Goal: Task Accomplishment & Management: Manage account settings

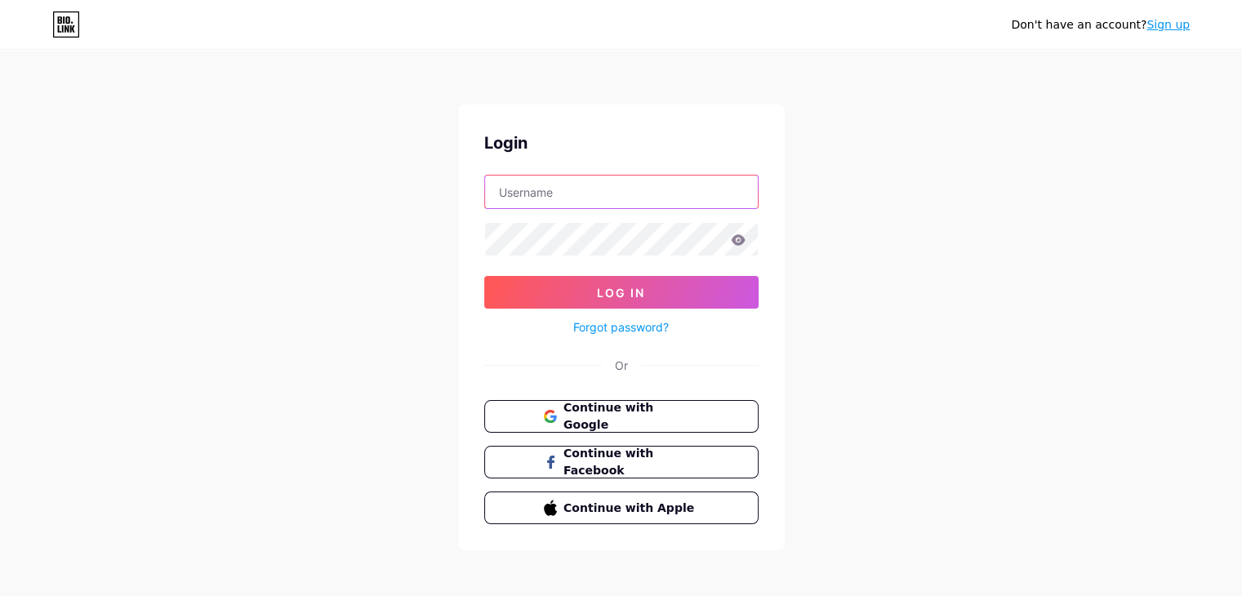
click at [627, 193] on input "text" at bounding box center [621, 192] width 273 height 33
type input "w"
type input "shadowyvelvet"
click at [734, 240] on icon at bounding box center [738, 239] width 14 height 11
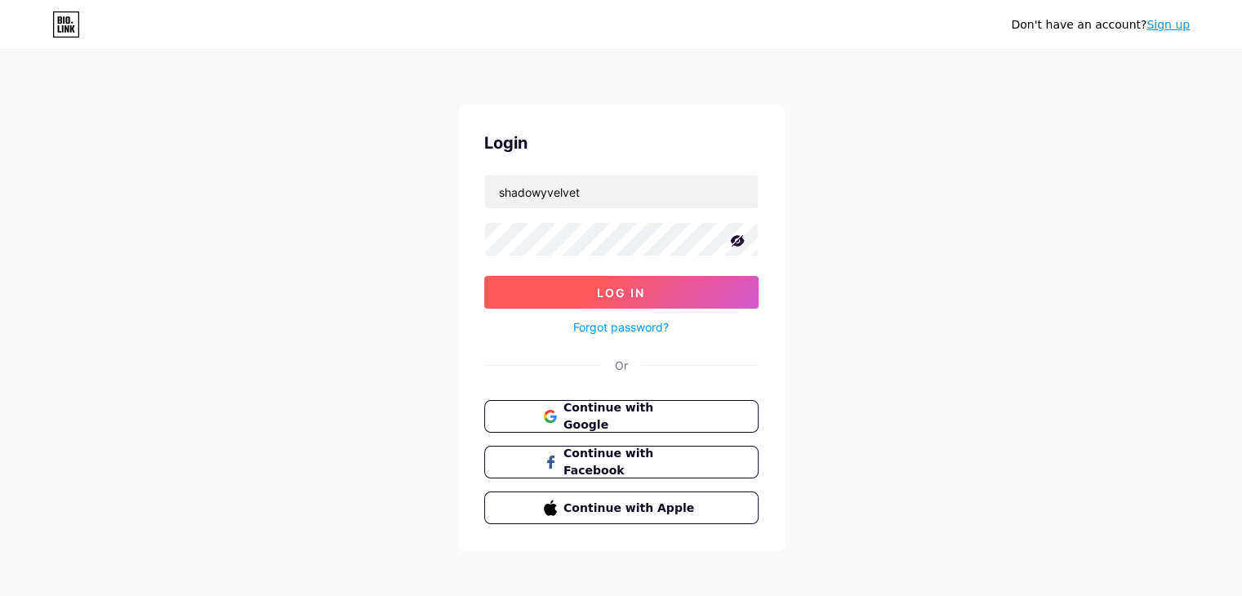
click at [636, 286] on span "Log In" at bounding box center [621, 293] width 48 height 14
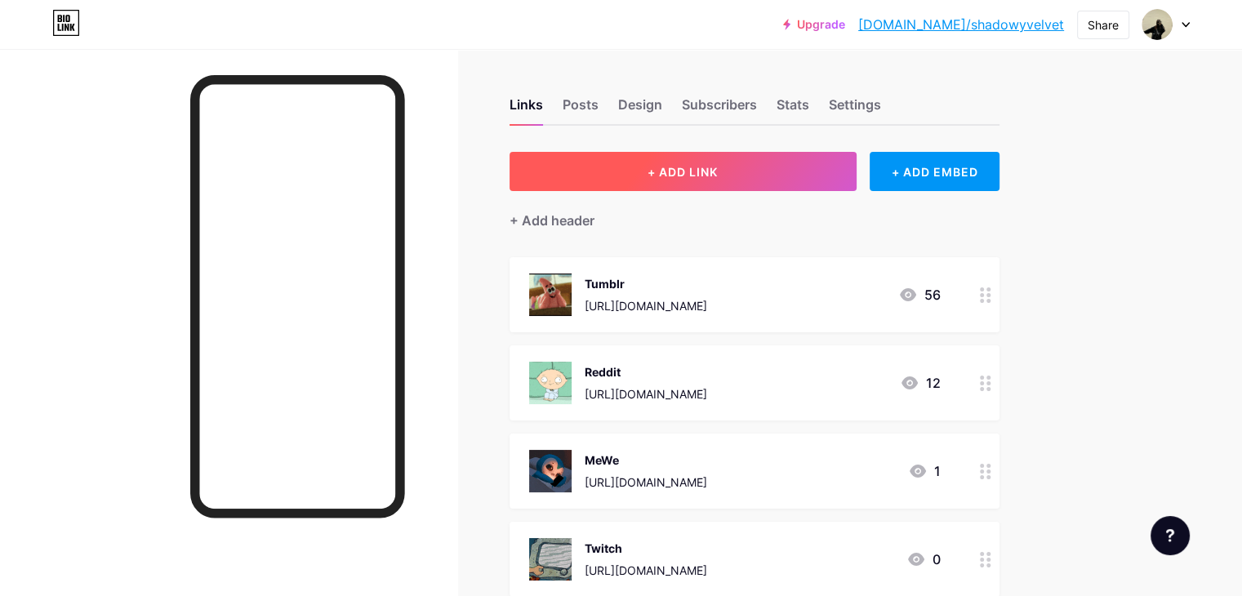
click at [715, 178] on button "+ ADD LINK" at bounding box center [682, 171] width 347 height 39
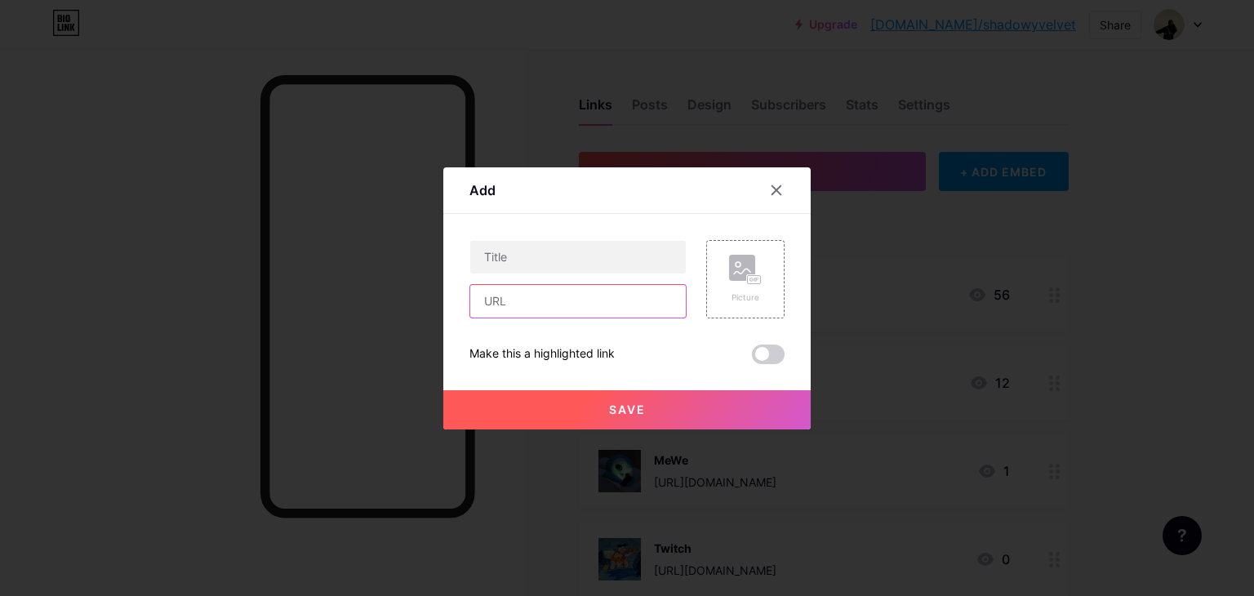
click at [598, 294] on input "text" at bounding box center [578, 301] width 216 height 33
paste input "[URL][DOMAIN_NAME]"
type input "[URL][DOMAIN_NAME]"
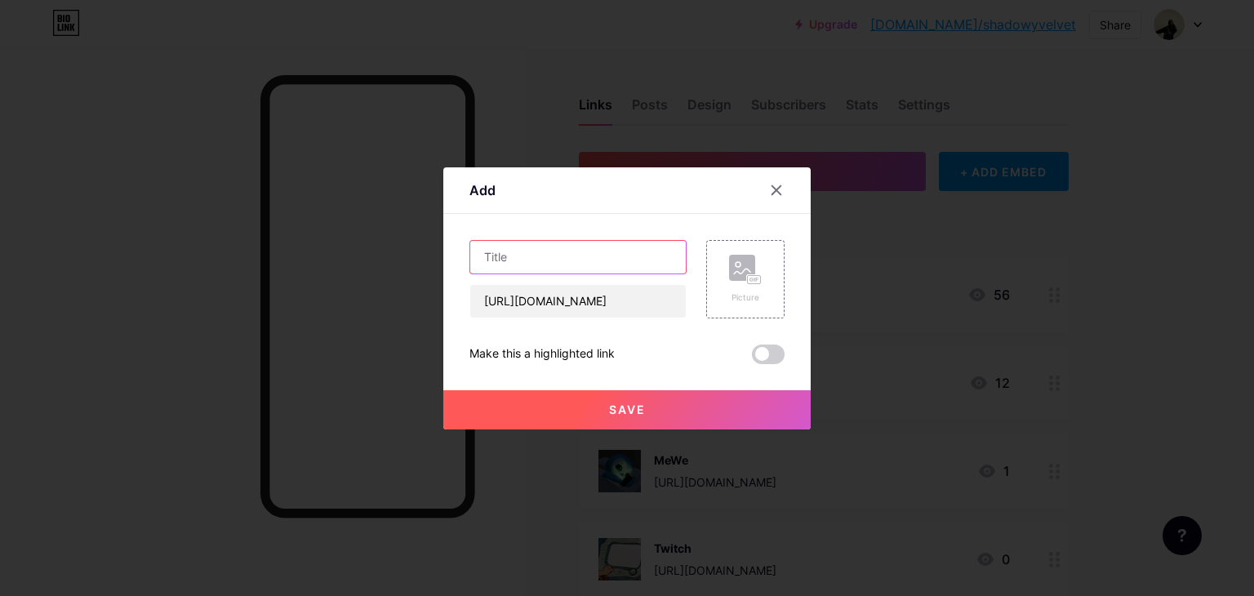
click at [539, 256] on input "text" at bounding box center [578, 257] width 216 height 33
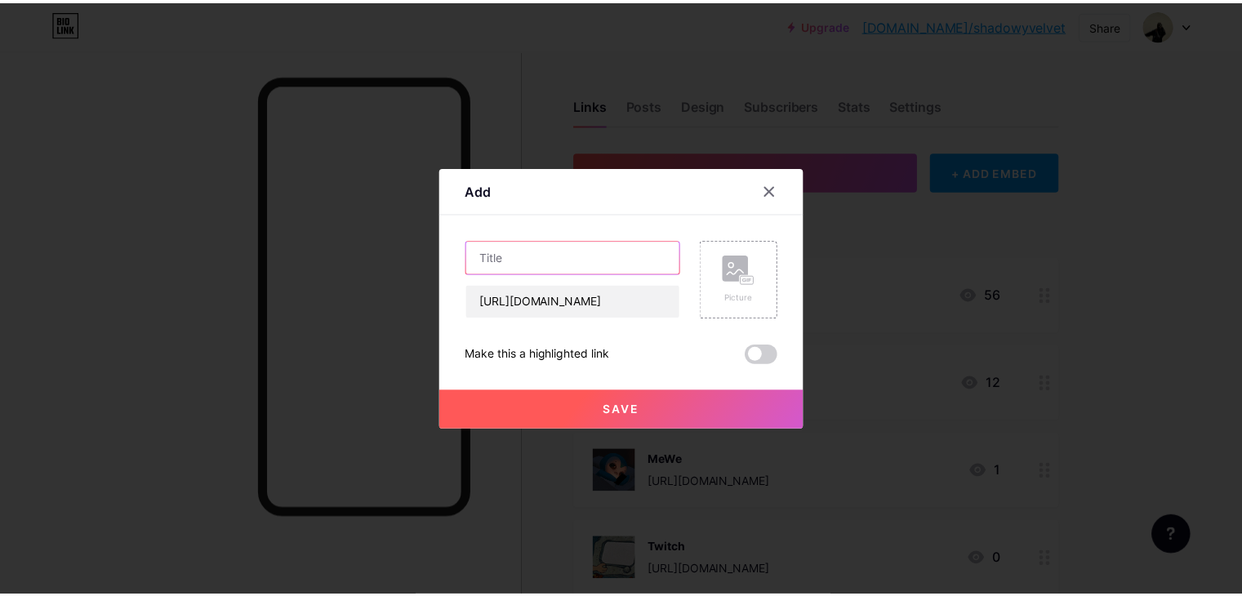
scroll to position [0, 0]
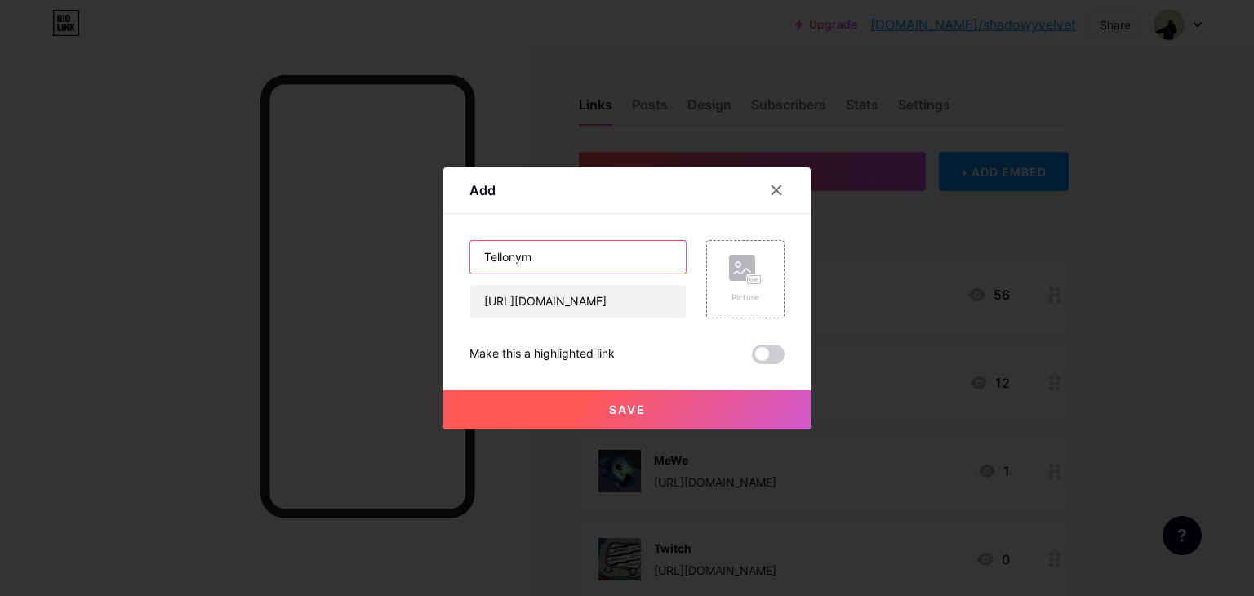
type input "Tellonym"
click at [581, 407] on button "Save" at bounding box center [626, 409] width 367 height 39
